Goal: Task Accomplishment & Management: Manage account settings

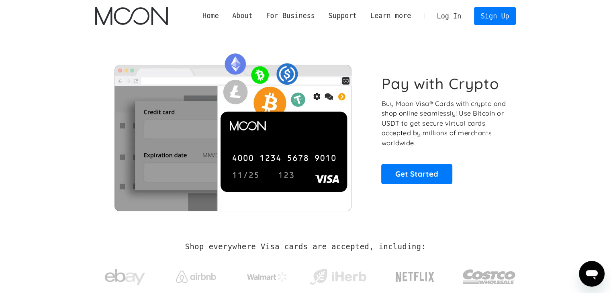
click at [447, 21] on link "Log In" at bounding box center [449, 16] width 38 height 18
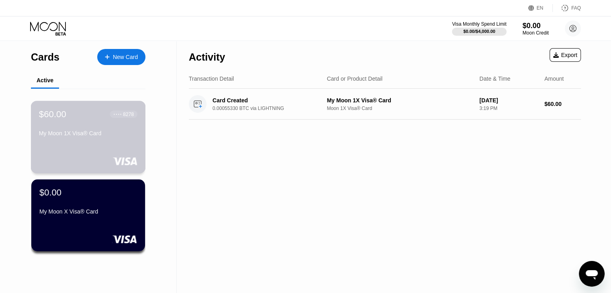
click at [98, 153] on div "$60.00 ● ● ● ● 8278 My Moon 1X Visa® Card" at bounding box center [88, 137] width 115 height 73
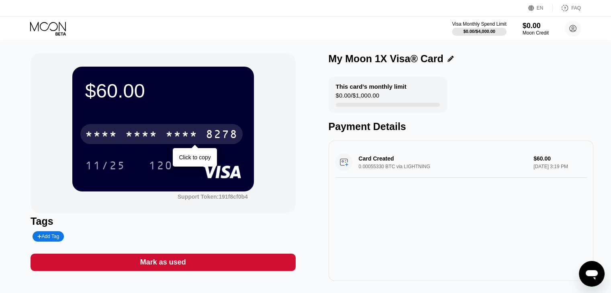
drag, startPoint x: 175, startPoint y: 138, endPoint x: 151, endPoint y: 138, distance: 24.1
click at [151, 138] on div "* * * *" at bounding box center [141, 135] width 32 height 13
